Goal: Check status

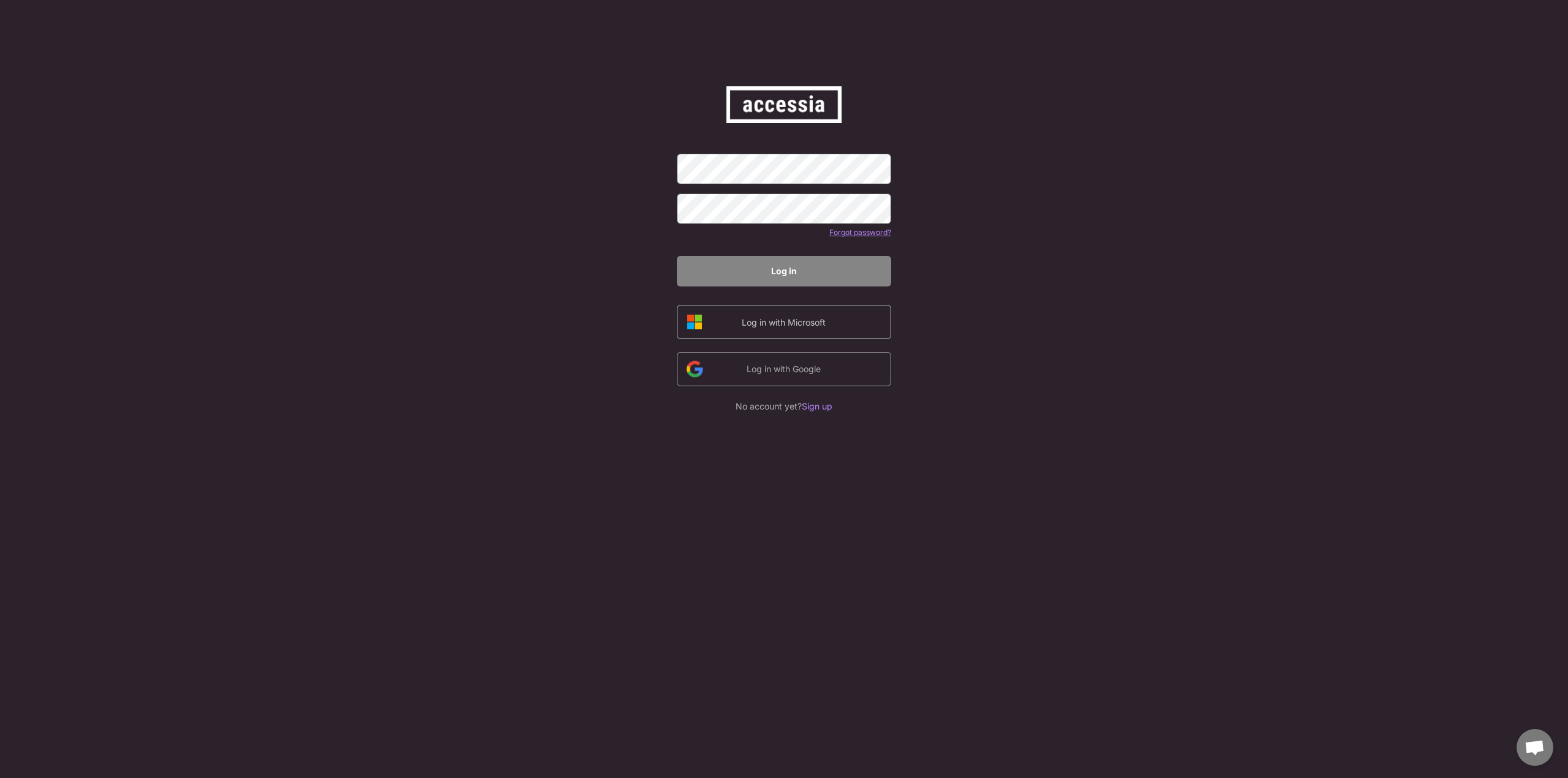
click at [833, 327] on div "Log in with Microsoft" at bounding box center [783, 322] width 103 height 13
click at [801, 323] on div "Log in with Microsoft" at bounding box center [783, 322] width 103 height 13
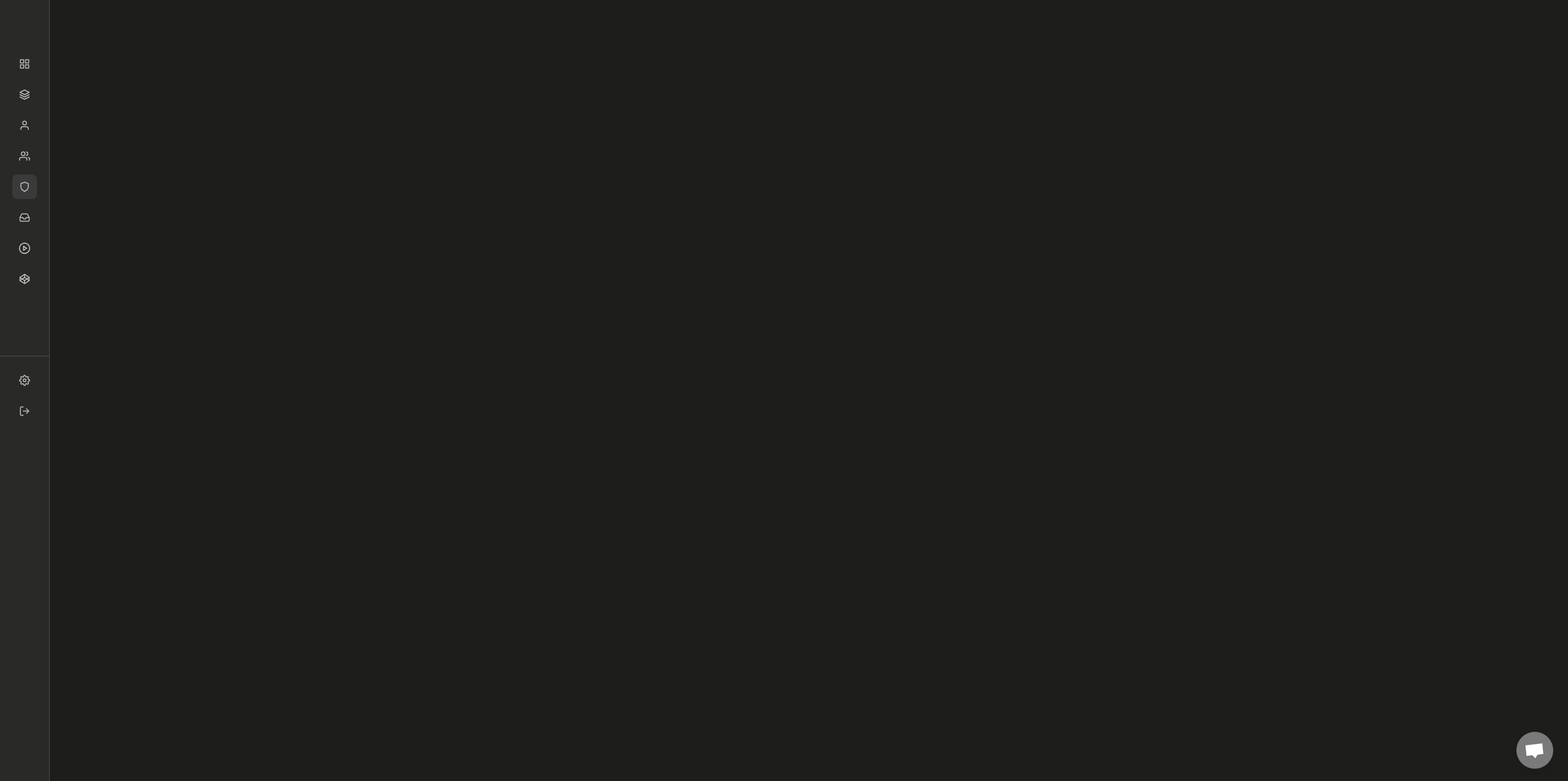
drag, startPoint x: 26, startPoint y: 190, endPoint x: 591, endPoint y: 118, distance: 569.6
click at [26, 189] on img at bounding box center [24, 187] width 24 height 24
type input "5"
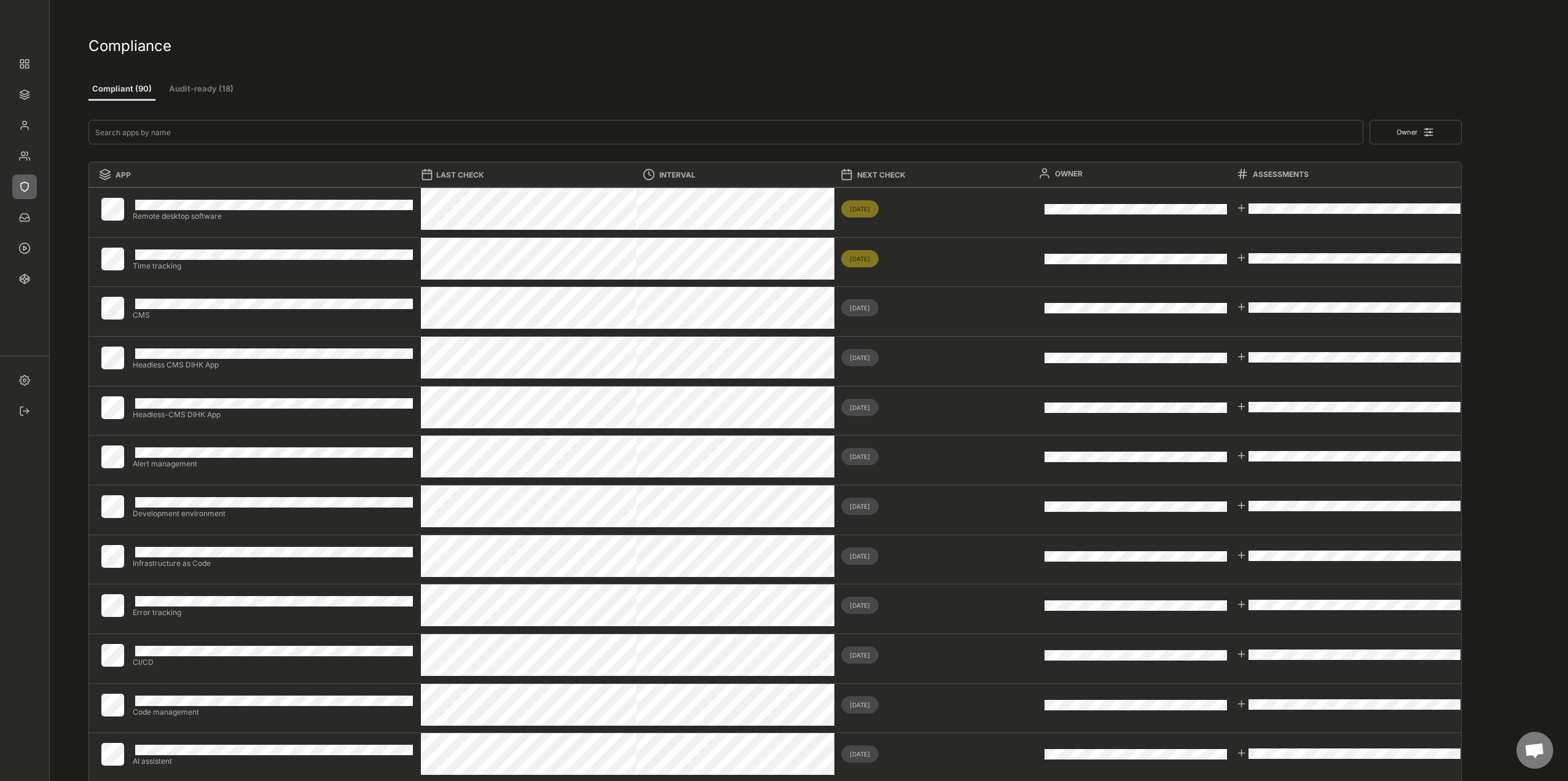
click at [225, 92] on button "Audit-ready (18)" at bounding box center [202, 90] width 74 height 22
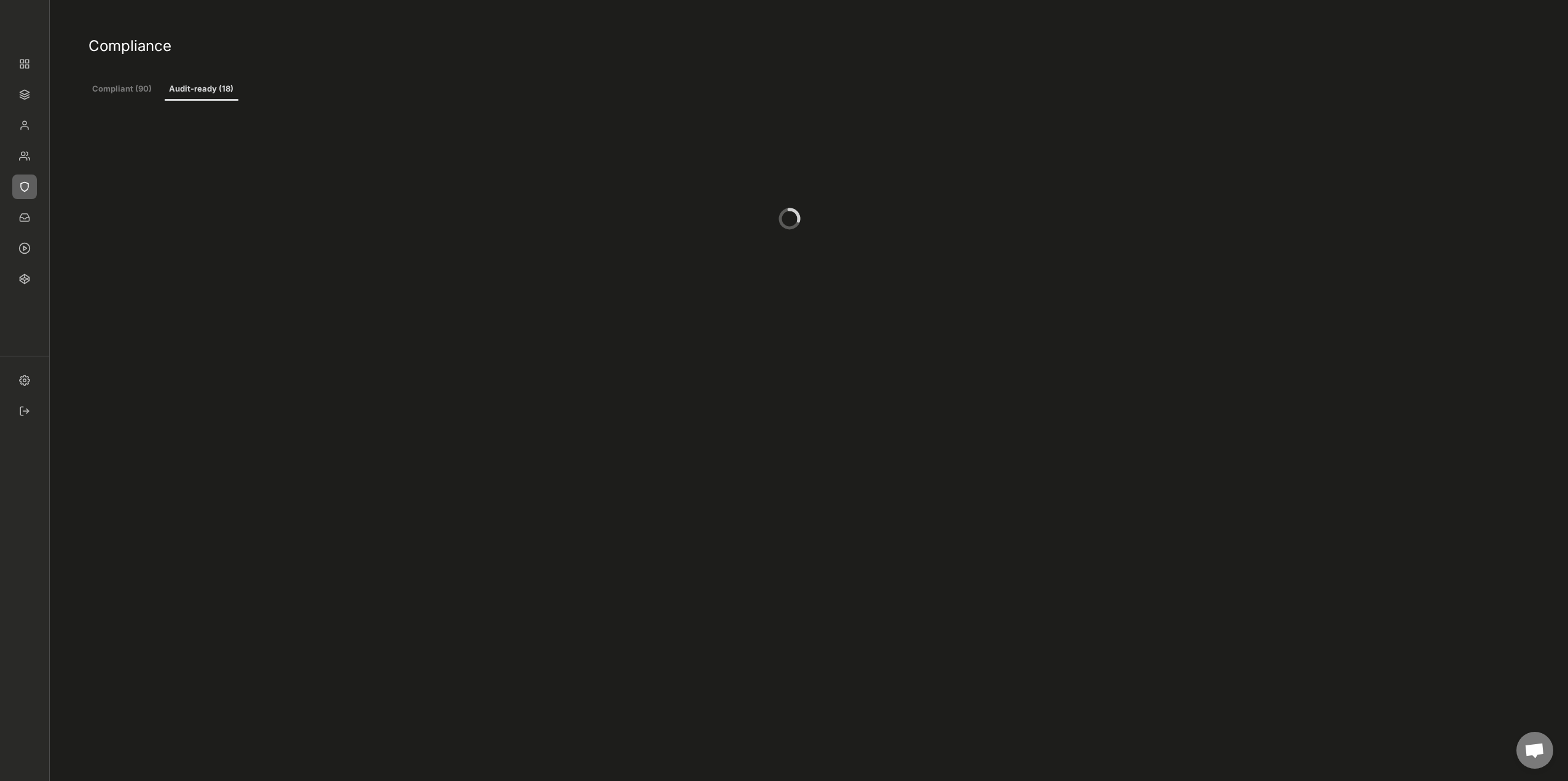
type input "1"
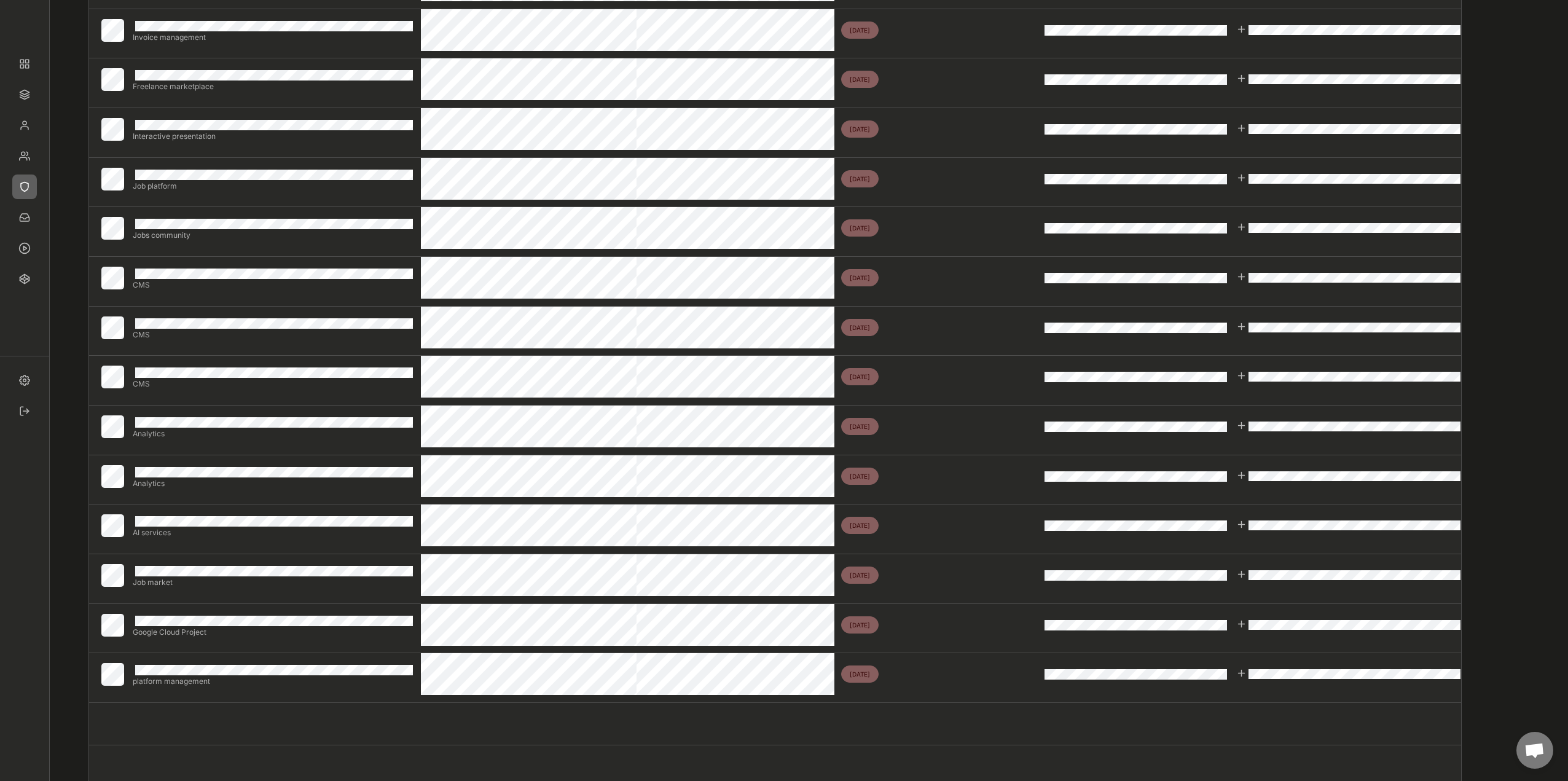
scroll to position [369, 0]
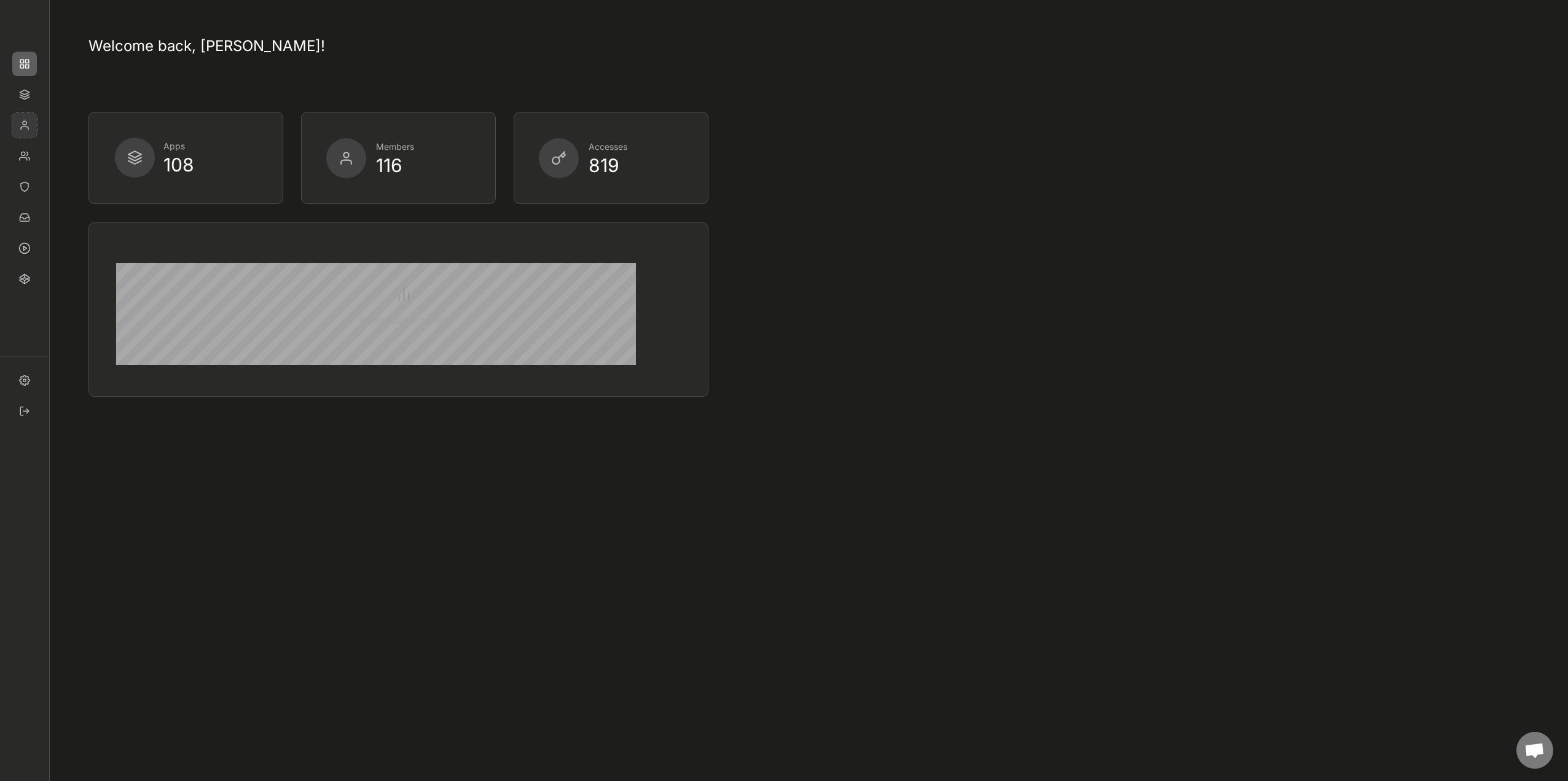
click at [31, 127] on img at bounding box center [24, 125] width 24 height 24
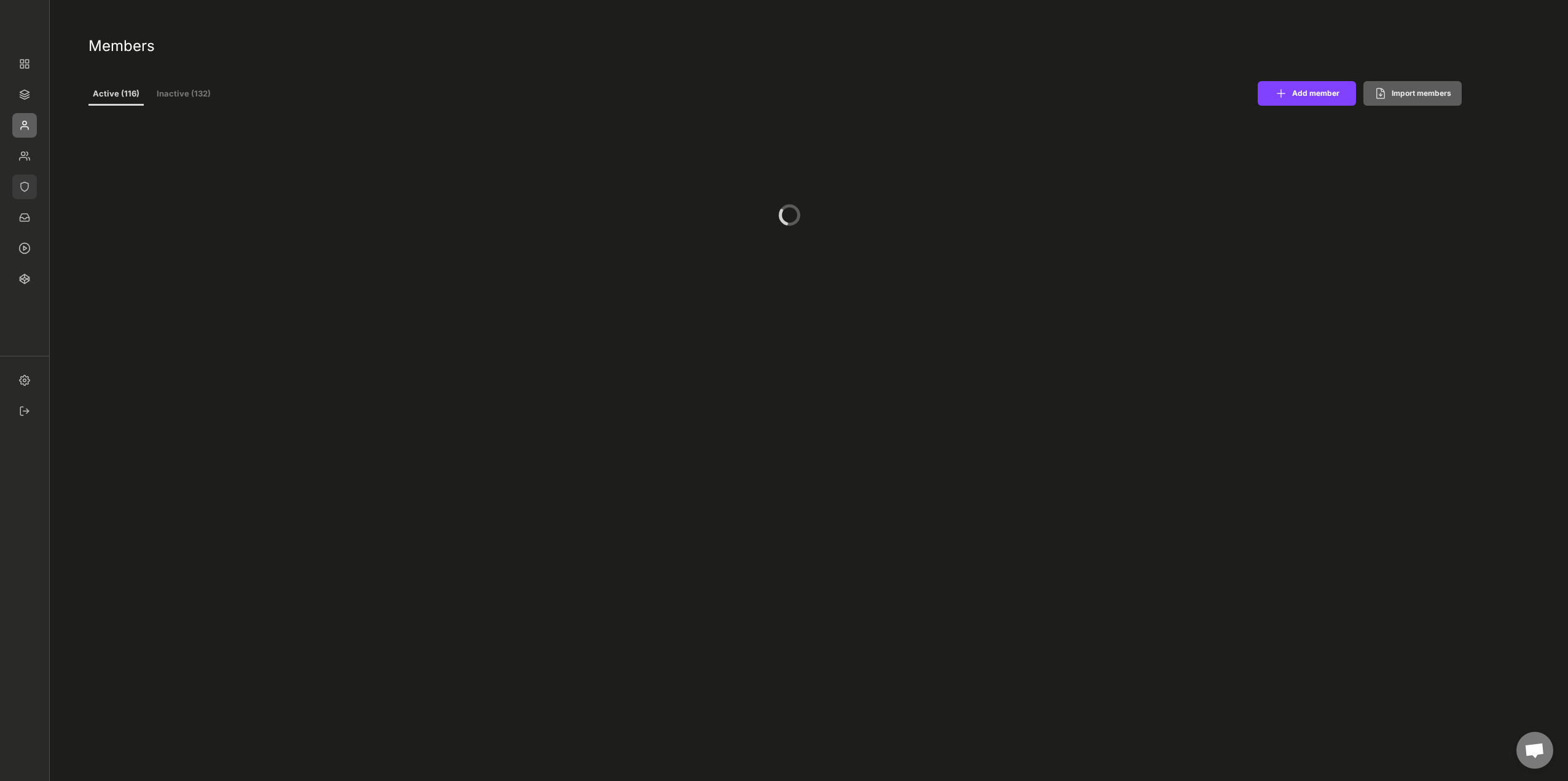
select select ""PLACEHOLDER_1427118222253""
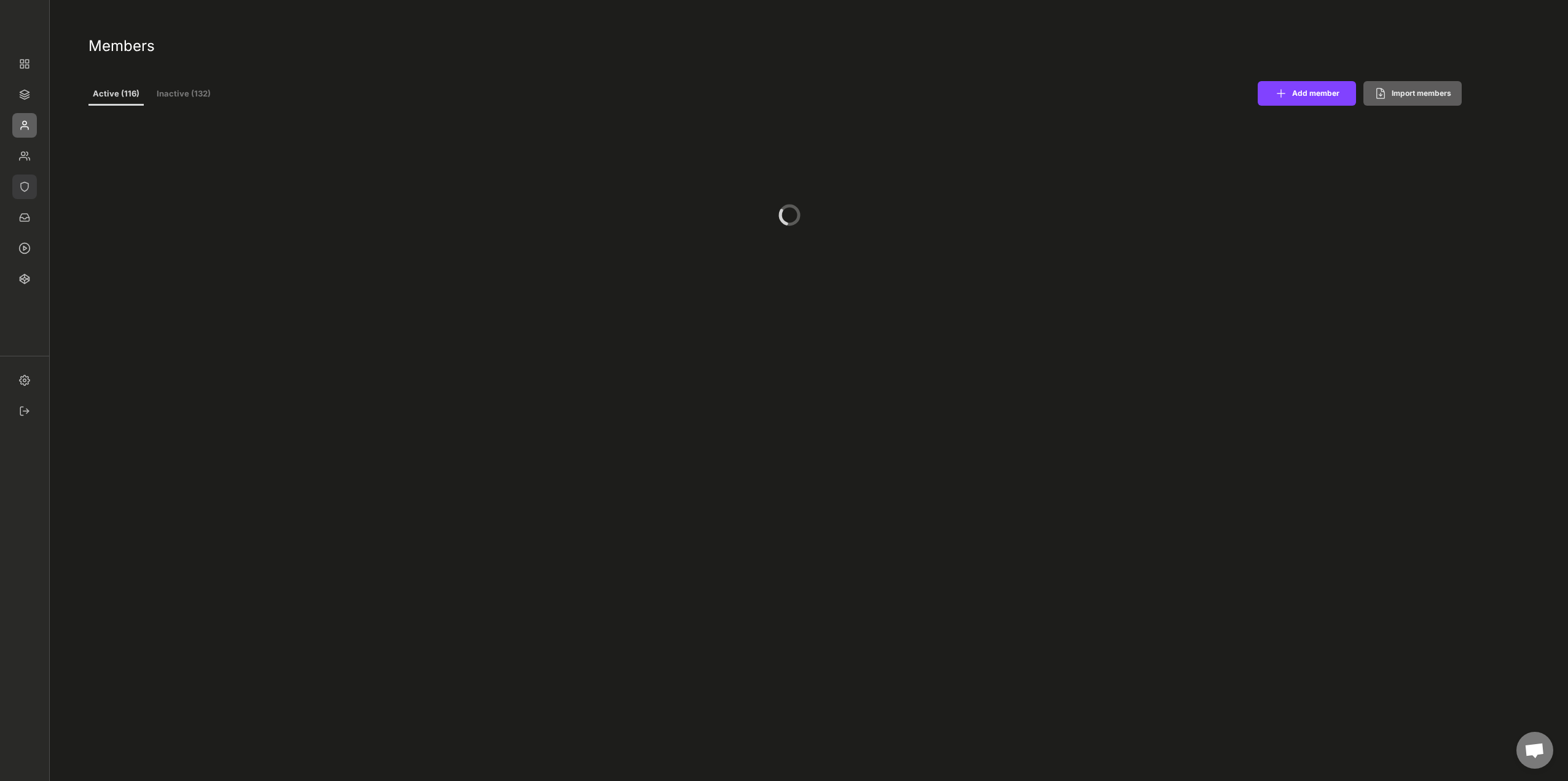
select select ""PLACEHOLDER_1427118222253""
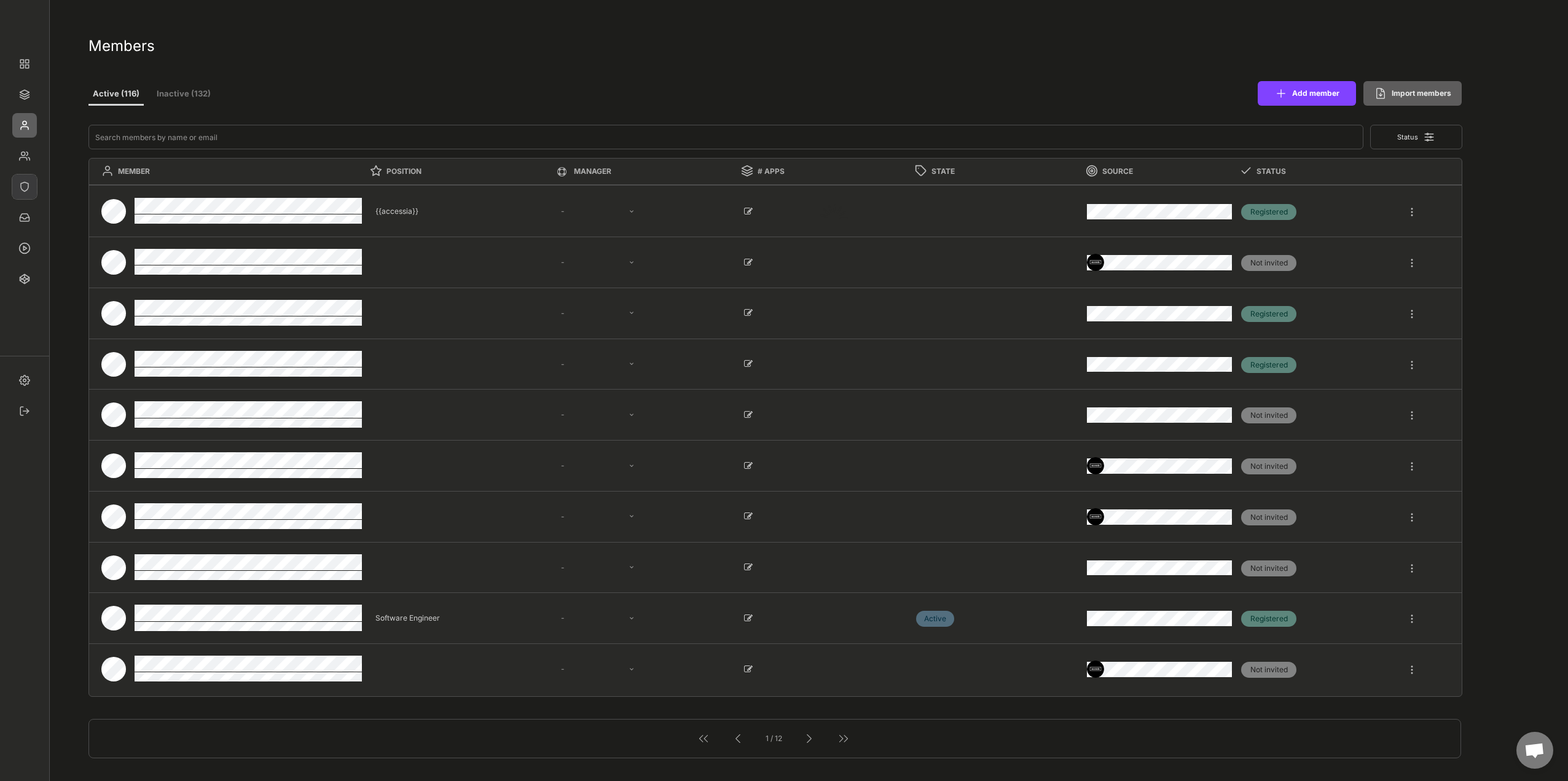
click at [18, 188] on img at bounding box center [24, 187] width 24 height 24
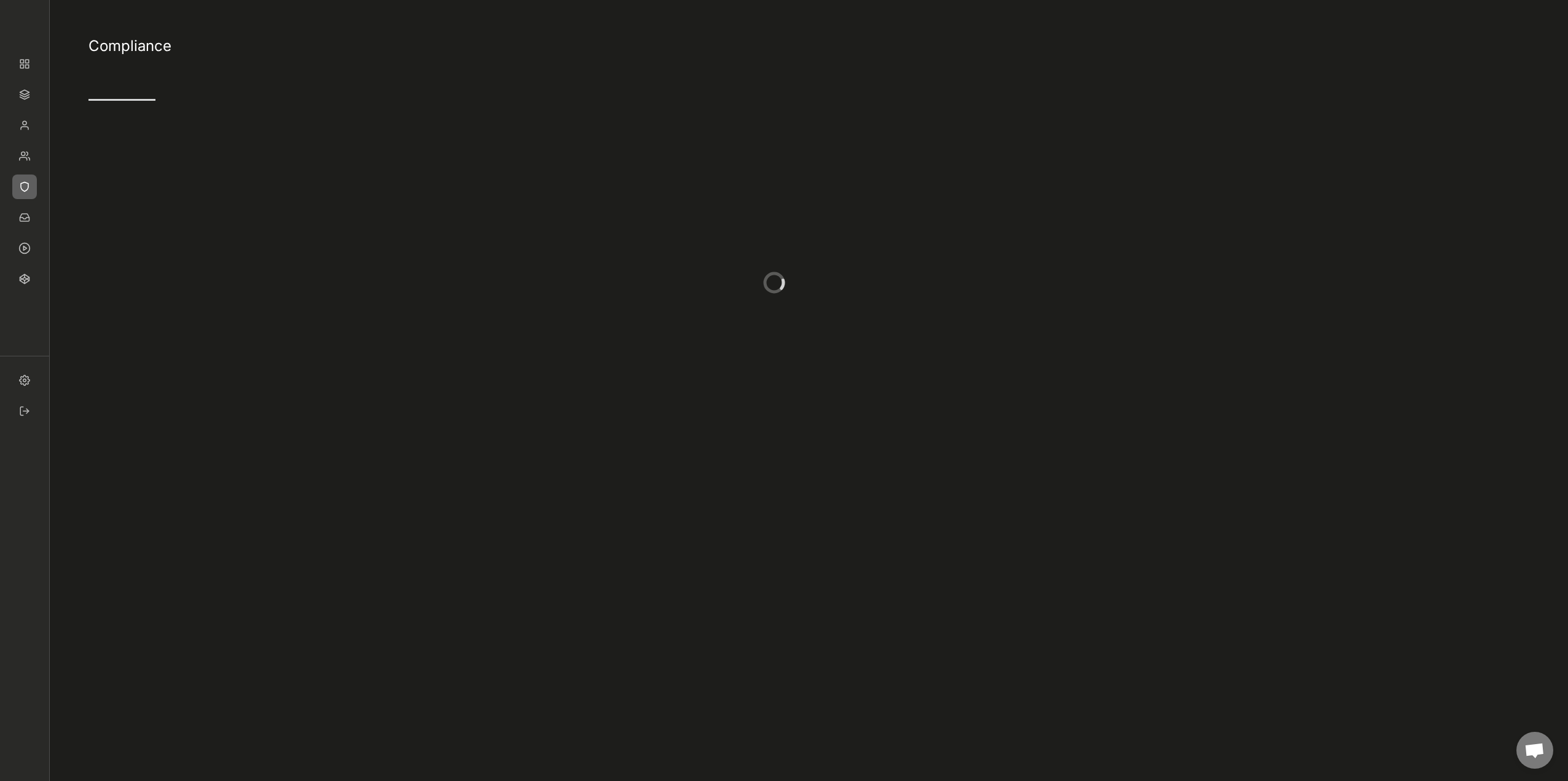
type input "5"
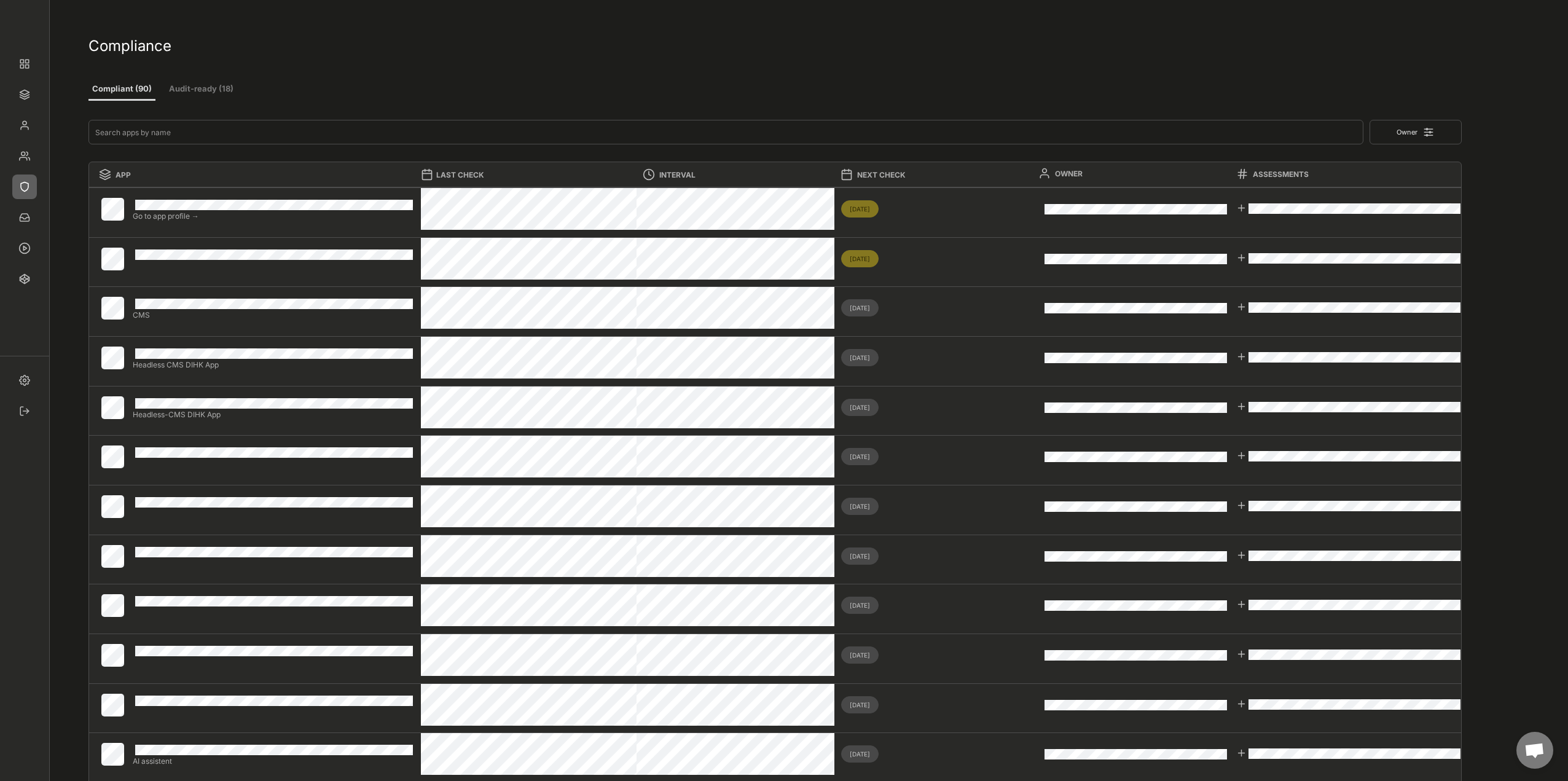
click at [220, 98] on button "Audit-ready (18)" at bounding box center [202, 90] width 74 height 22
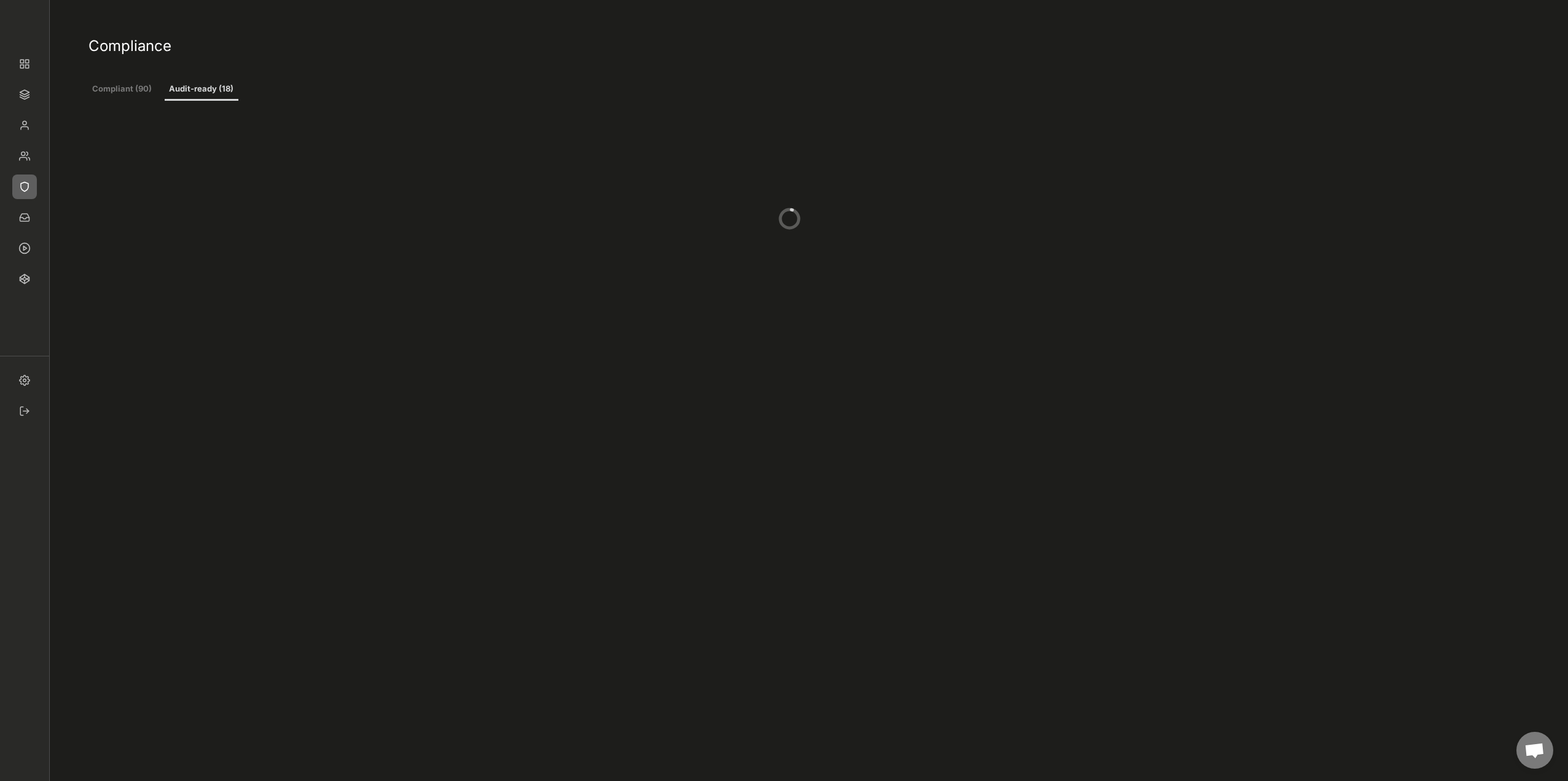
type input "1"
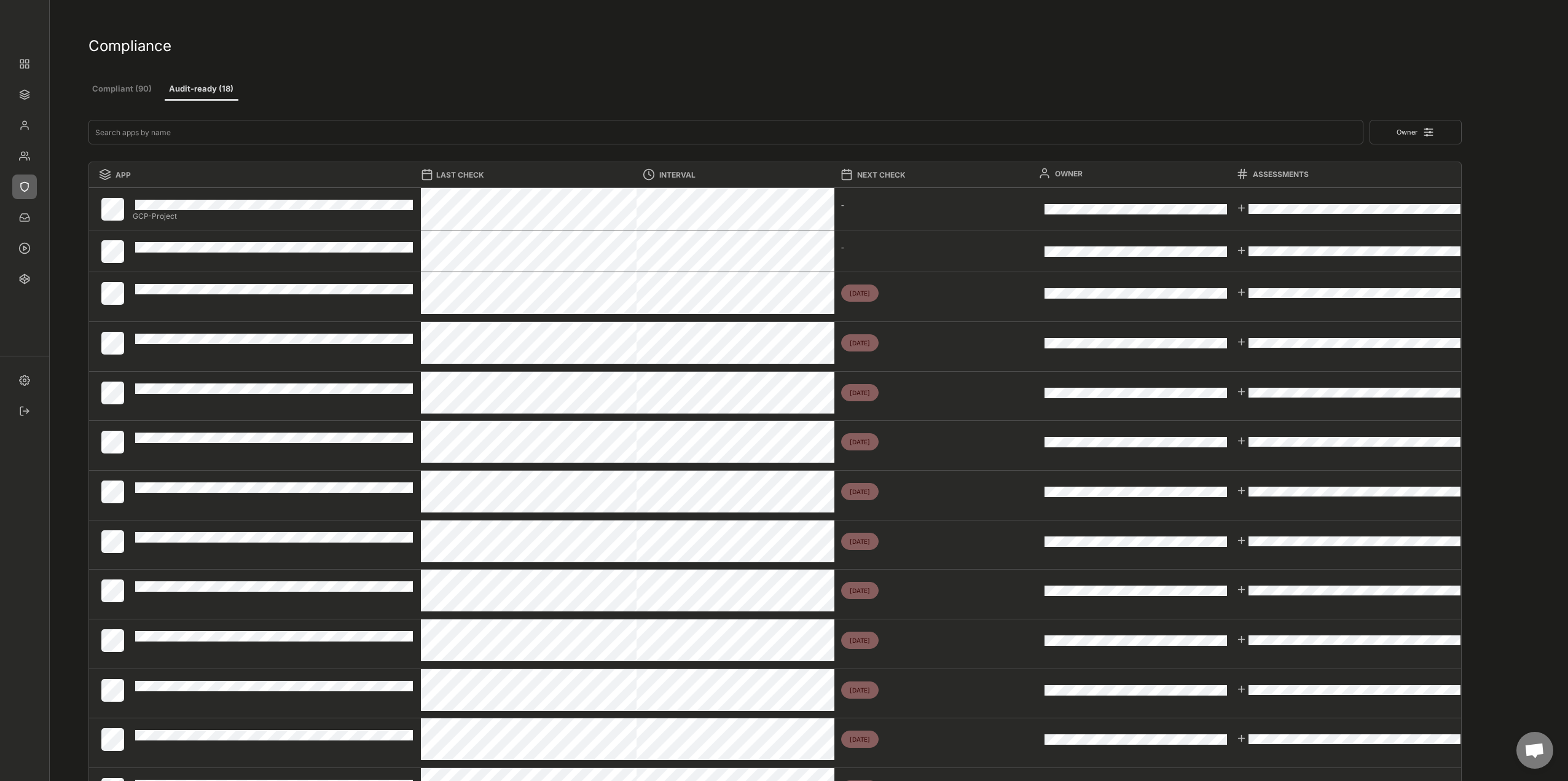
click at [125, 75] on div "Compliant (90) Audit-ready (18)" at bounding box center [776, 87] width 1375 height 28
